Goal: Use online tool/utility: Utilize a website feature to perform a specific function

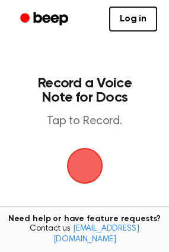
click at [106, 168] on main "Record a Voice Note for Docs Tap to Record. Tired of copying and pasting? Use t…" at bounding box center [84, 191] width 169 height 382
click at [89, 166] on span "button" at bounding box center [85, 166] width 36 height 36
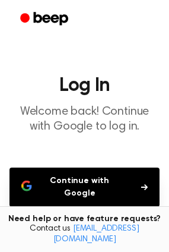
click at [93, 186] on button "Continue with Google" at bounding box center [85, 187] width 150 height 39
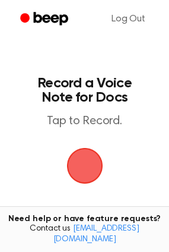
click at [95, 164] on span "button" at bounding box center [84, 166] width 44 height 44
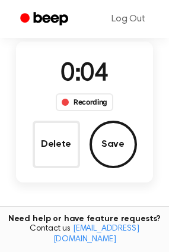
scroll to position [93, 0]
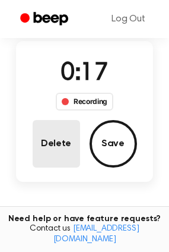
click at [63, 142] on button "Delete" at bounding box center [57, 144] width 48 height 48
